Goal: Find specific page/section: Find specific page/section

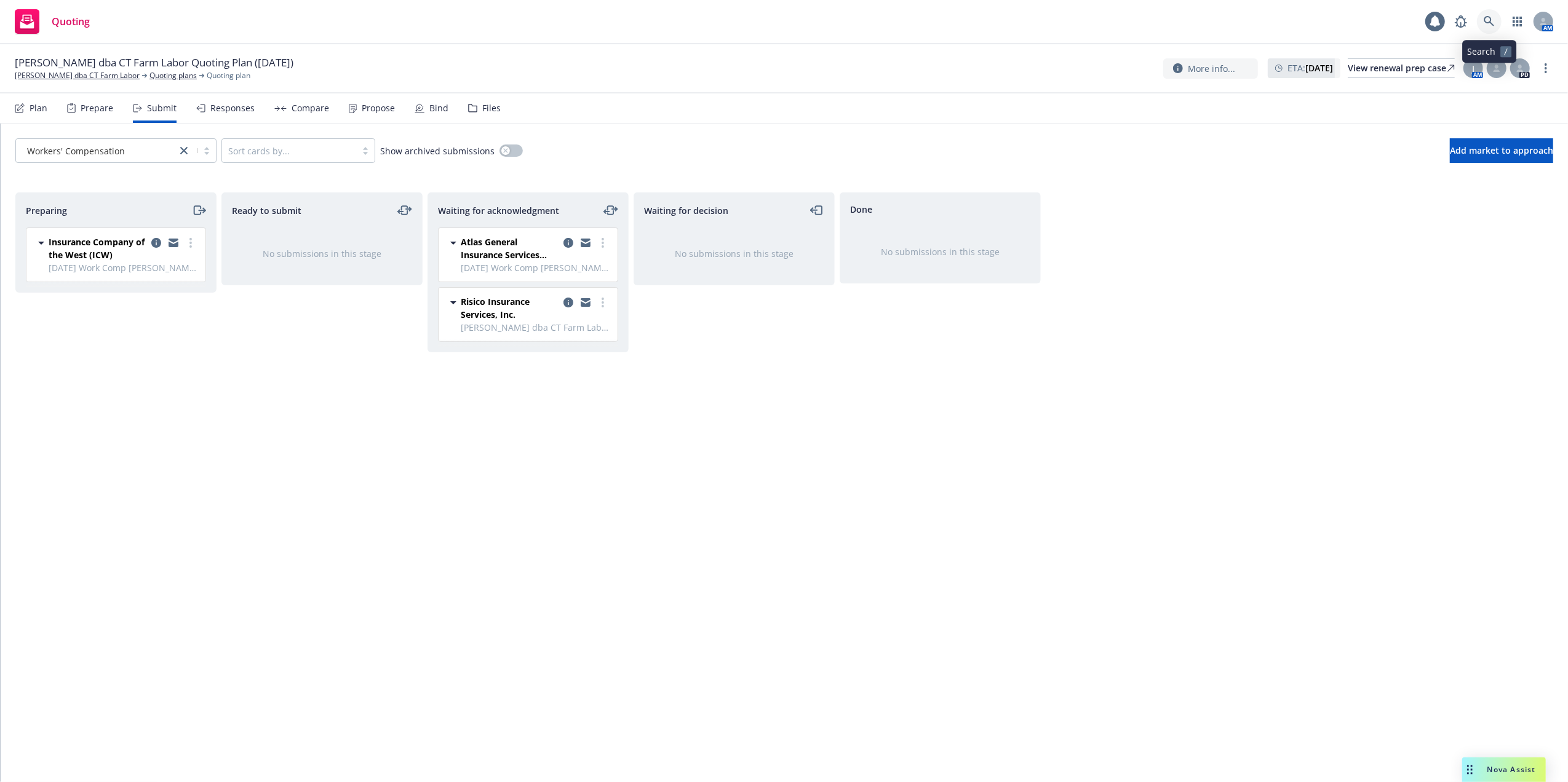
click at [1487, 23] on icon at bounding box center [1489, 21] width 11 height 11
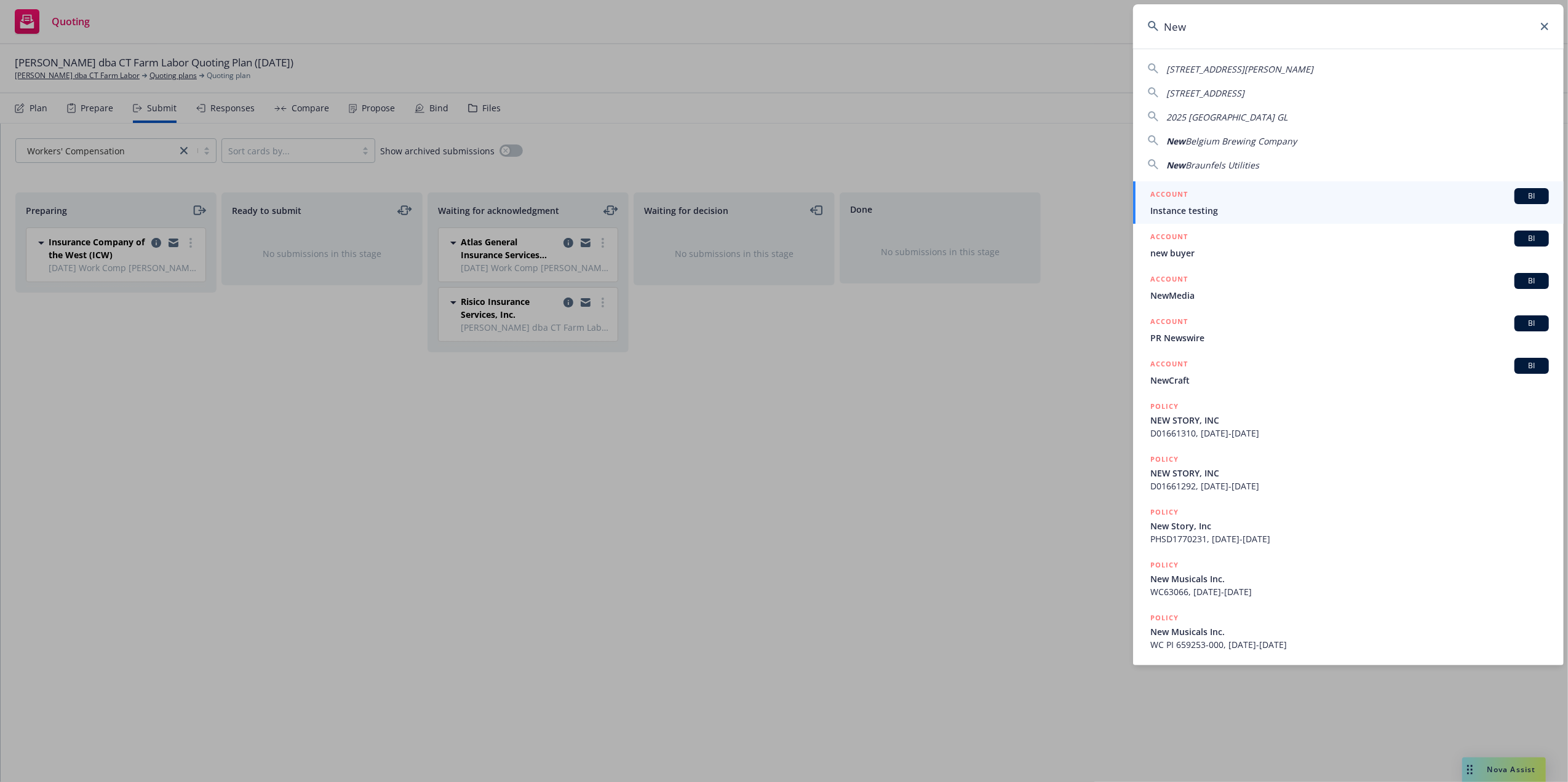
type input "New"
click at [1545, 25] on icon at bounding box center [1545, 26] width 8 height 8
